Goal: Navigation & Orientation: Find specific page/section

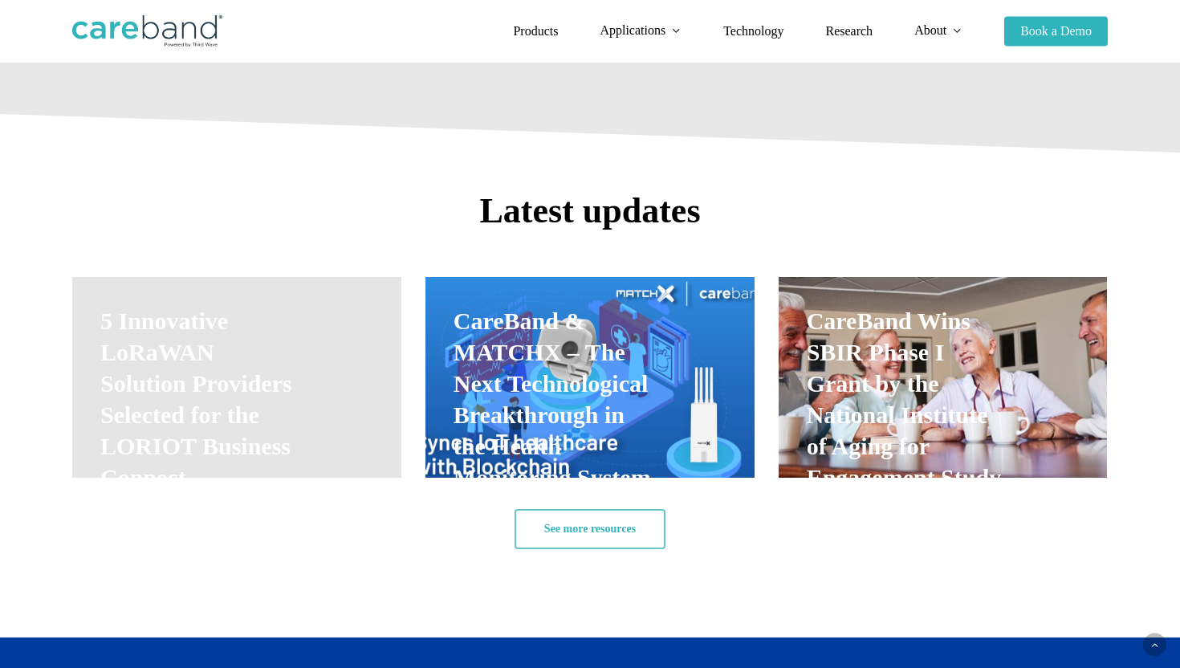
scroll to position [2367, 0]
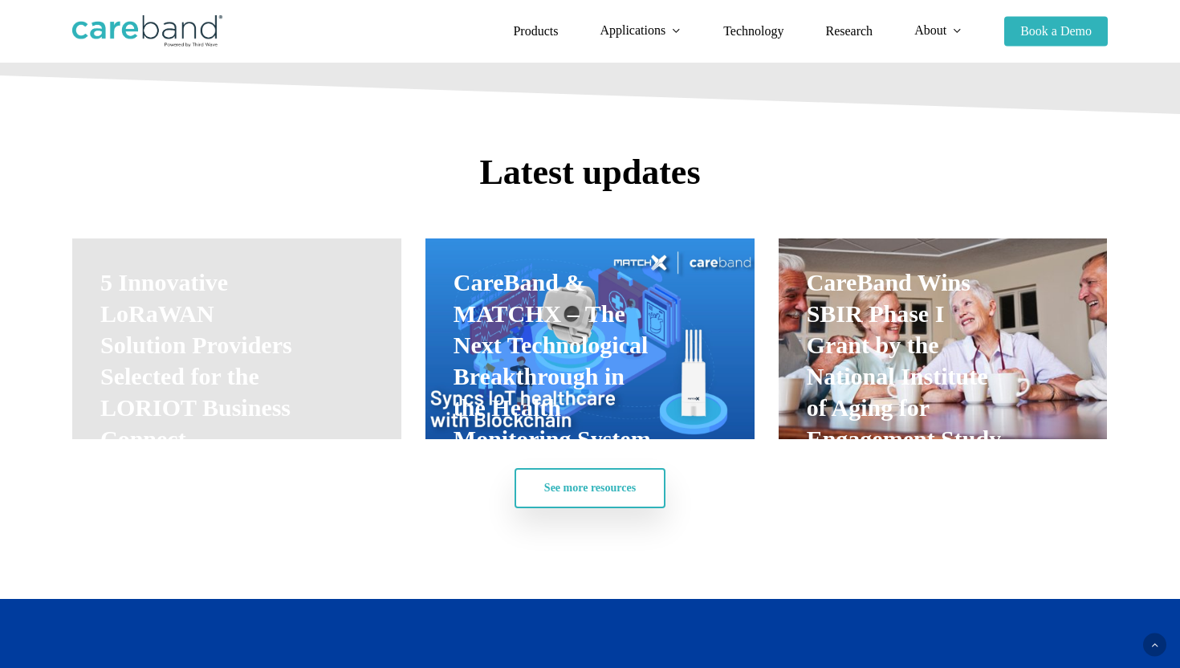
click at [632, 488] on span "See more resources" at bounding box center [590, 488] width 92 height 16
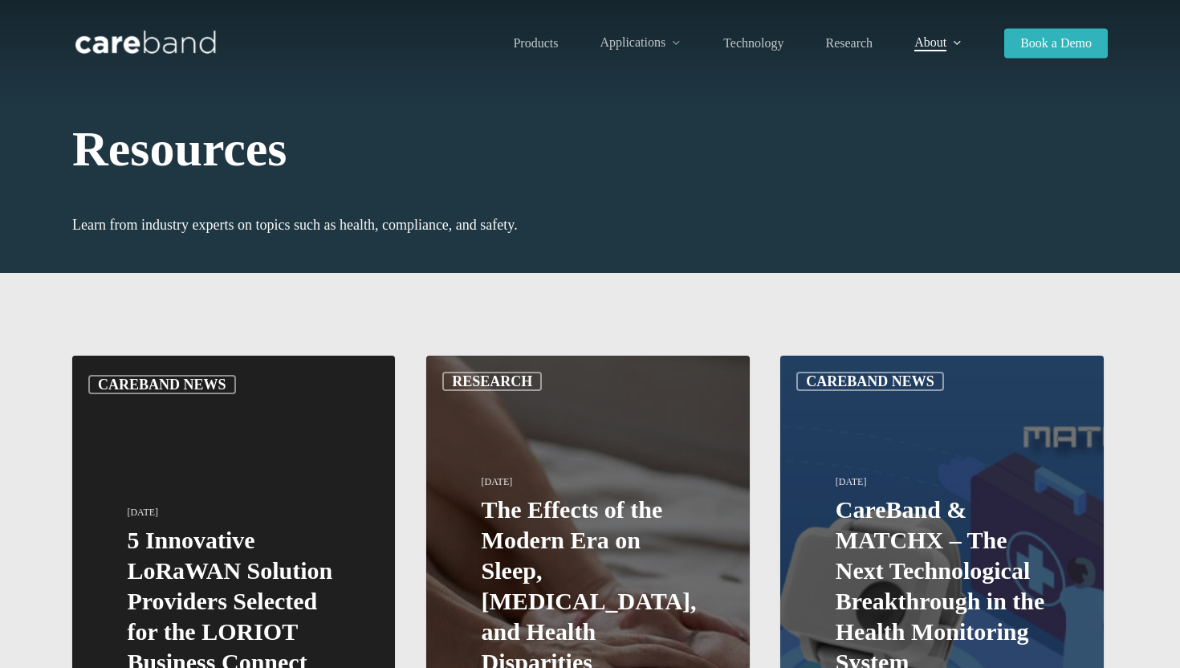
click at [177, 51] on img at bounding box center [146, 43] width 148 height 32
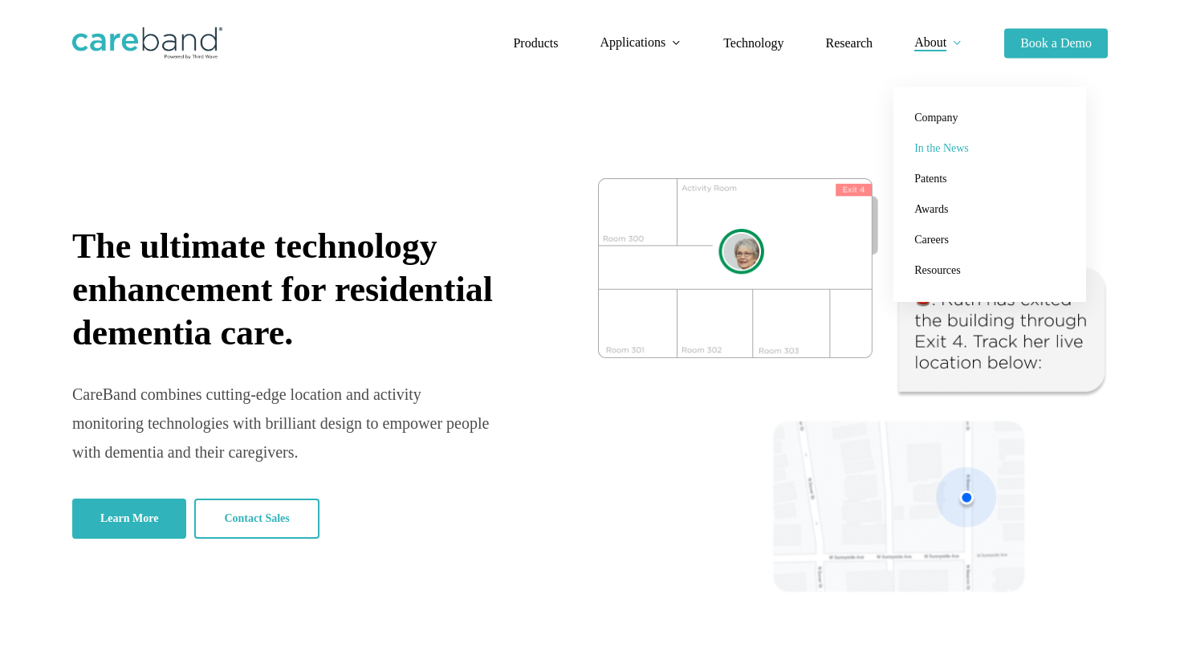
click at [947, 152] on span "In the News" at bounding box center [941, 148] width 55 height 12
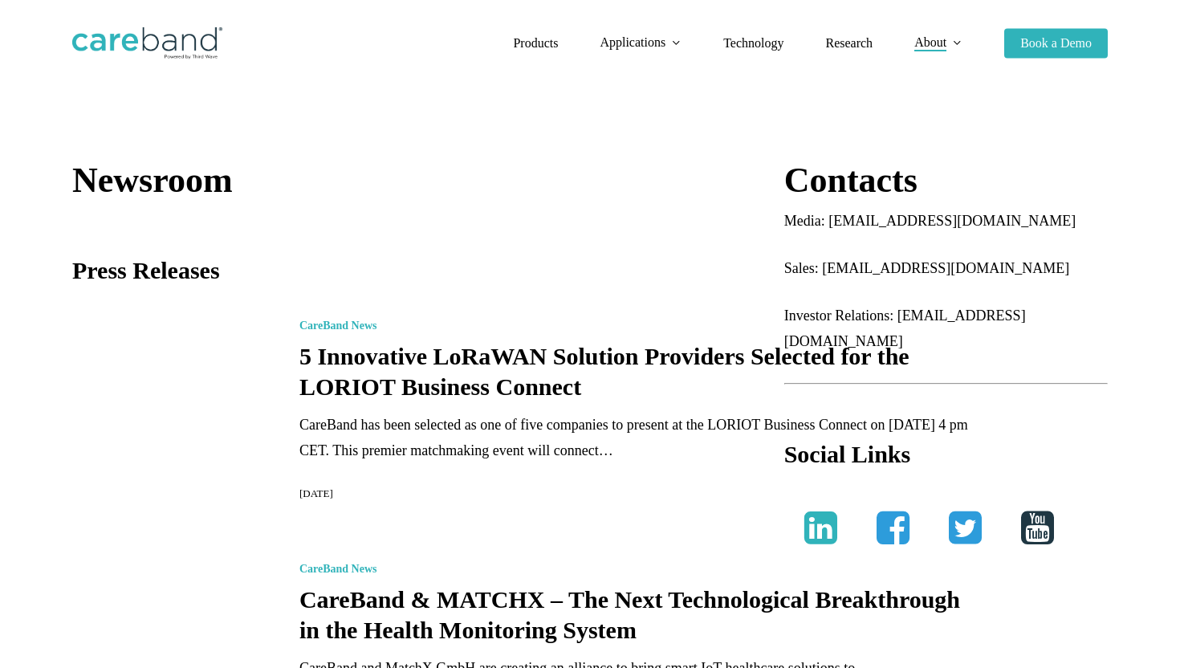
click at [186, 41] on img at bounding box center [146, 43] width 148 height 32
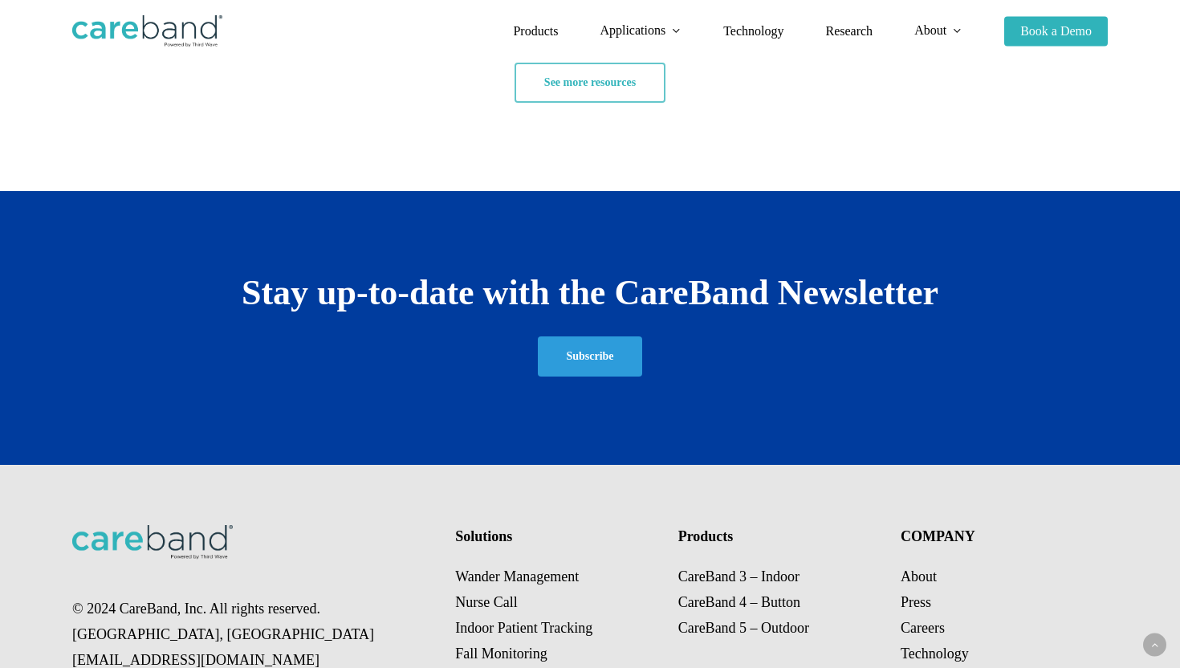
scroll to position [2911, 0]
